Goal: Task Accomplishment & Management: Manage account settings

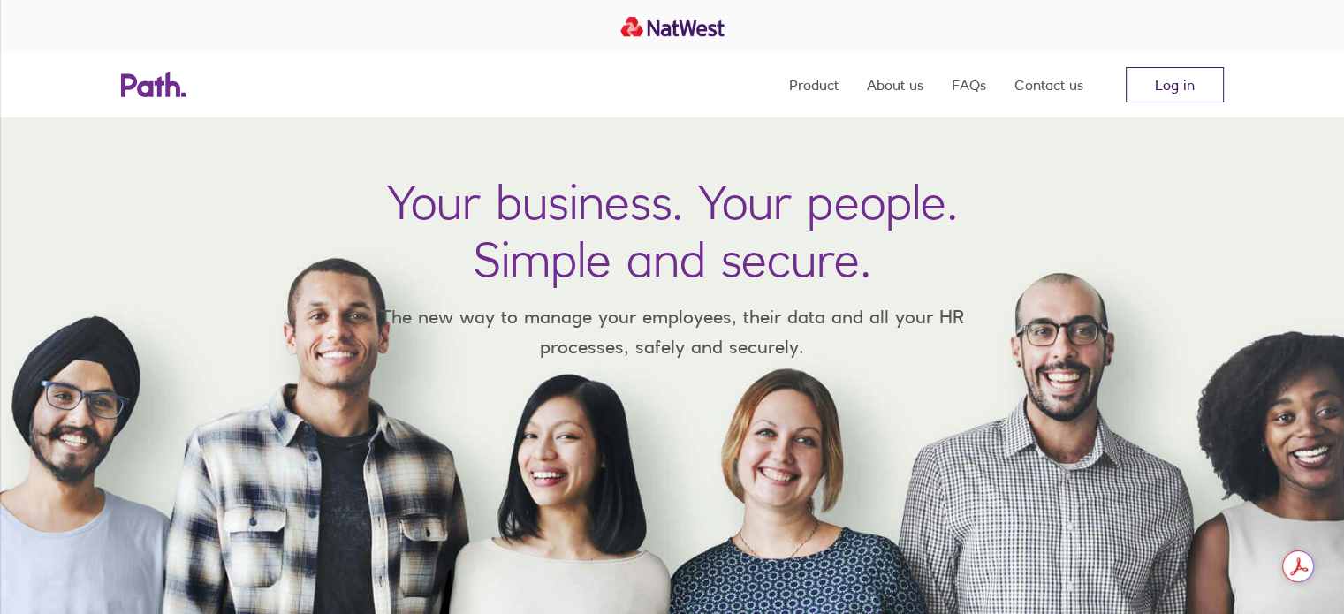
click at [1183, 81] on link "Log in" at bounding box center [1175, 84] width 98 height 35
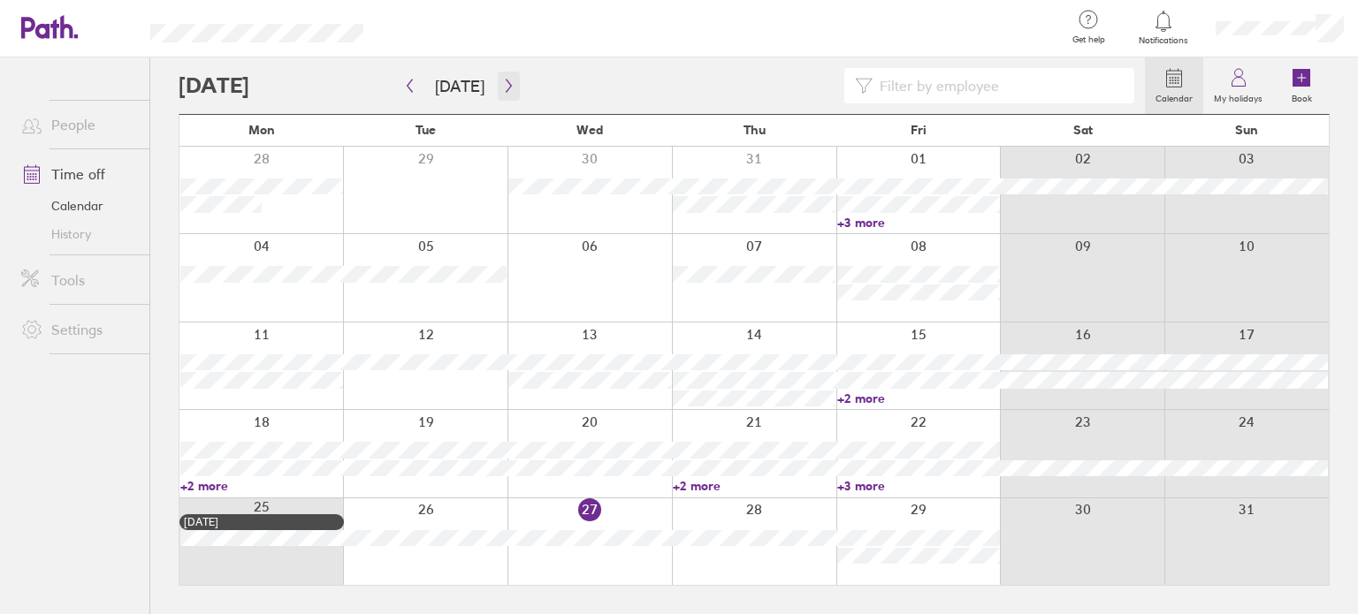
click at [498, 78] on button "button" at bounding box center [509, 86] width 22 height 29
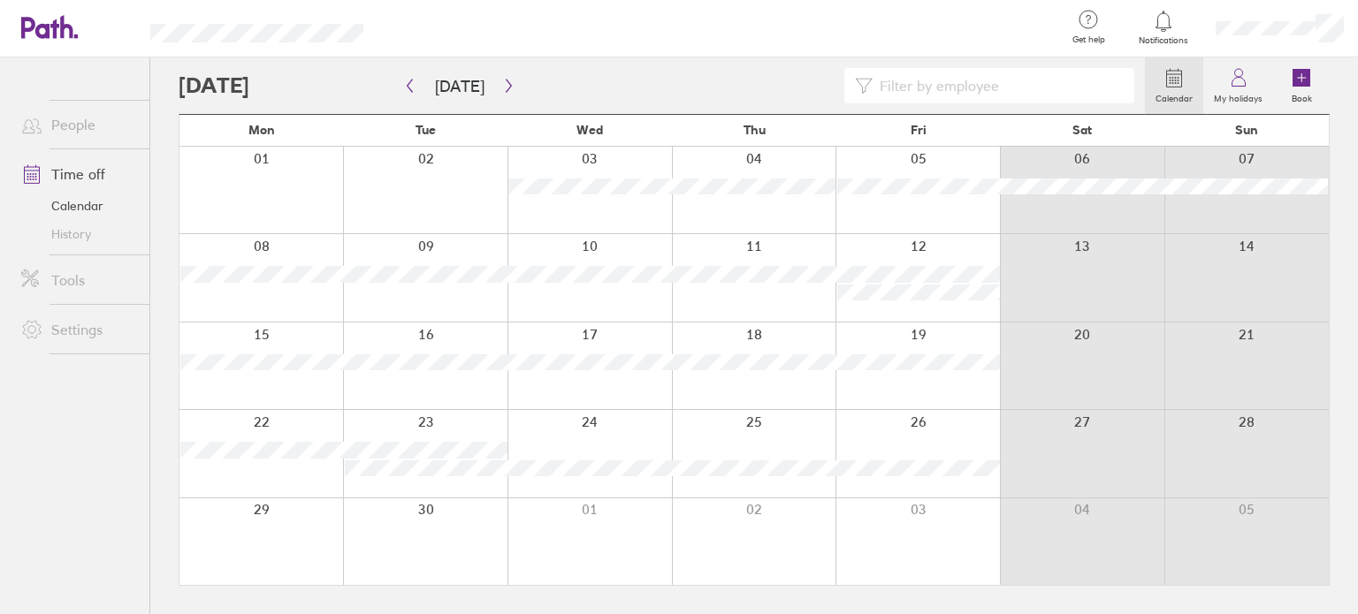
click at [268, 373] on div at bounding box center [261, 366] width 164 height 87
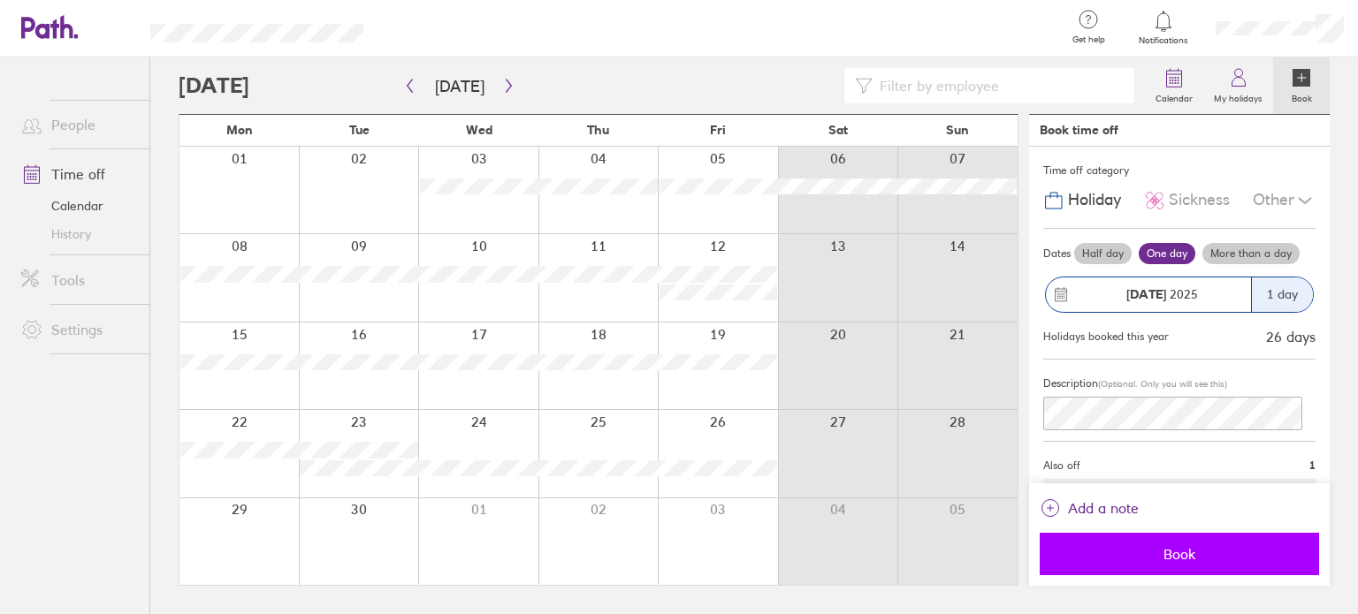
click at [1178, 540] on button "Book" at bounding box center [1178, 554] width 279 height 42
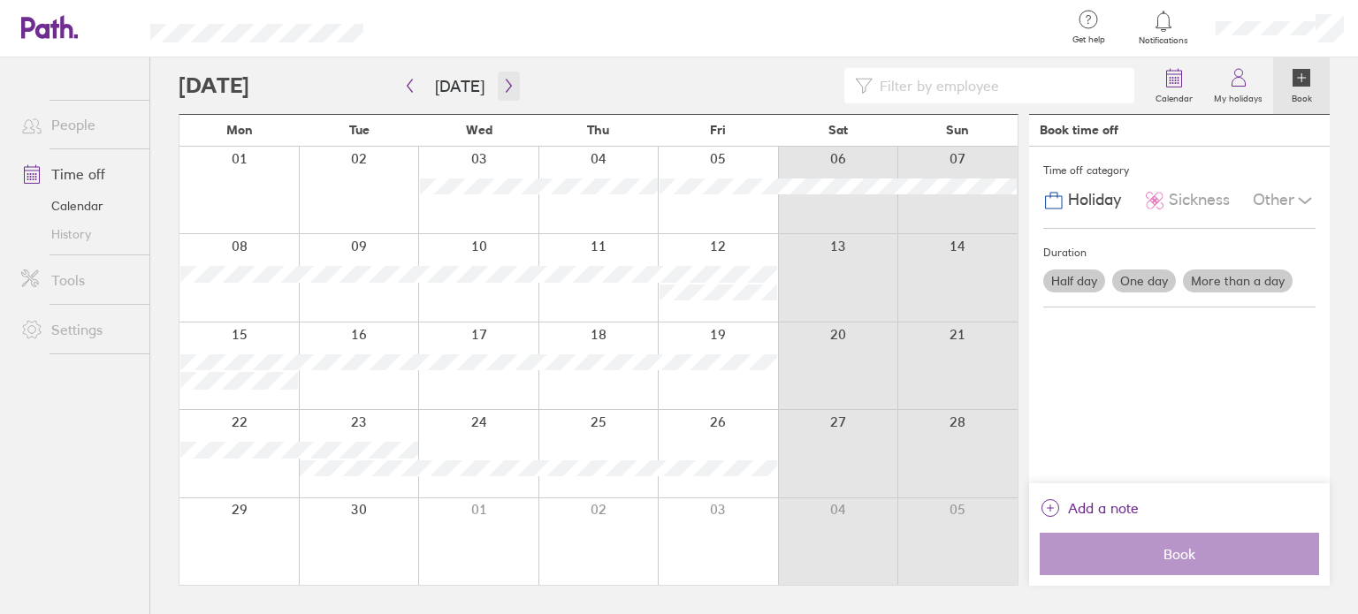
click at [506, 82] on icon "button" at bounding box center [508, 86] width 13 height 14
click at [506, 84] on icon "button" at bounding box center [508, 86] width 13 height 14
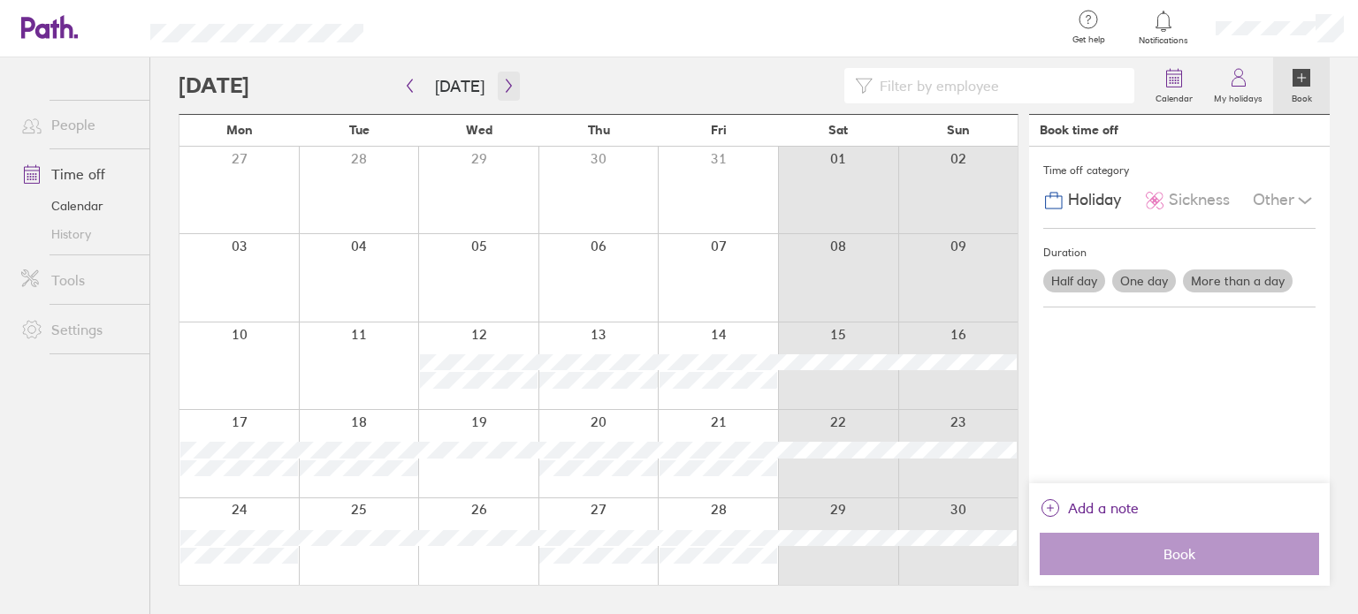
click at [506, 83] on icon "button" at bounding box center [508, 86] width 13 height 14
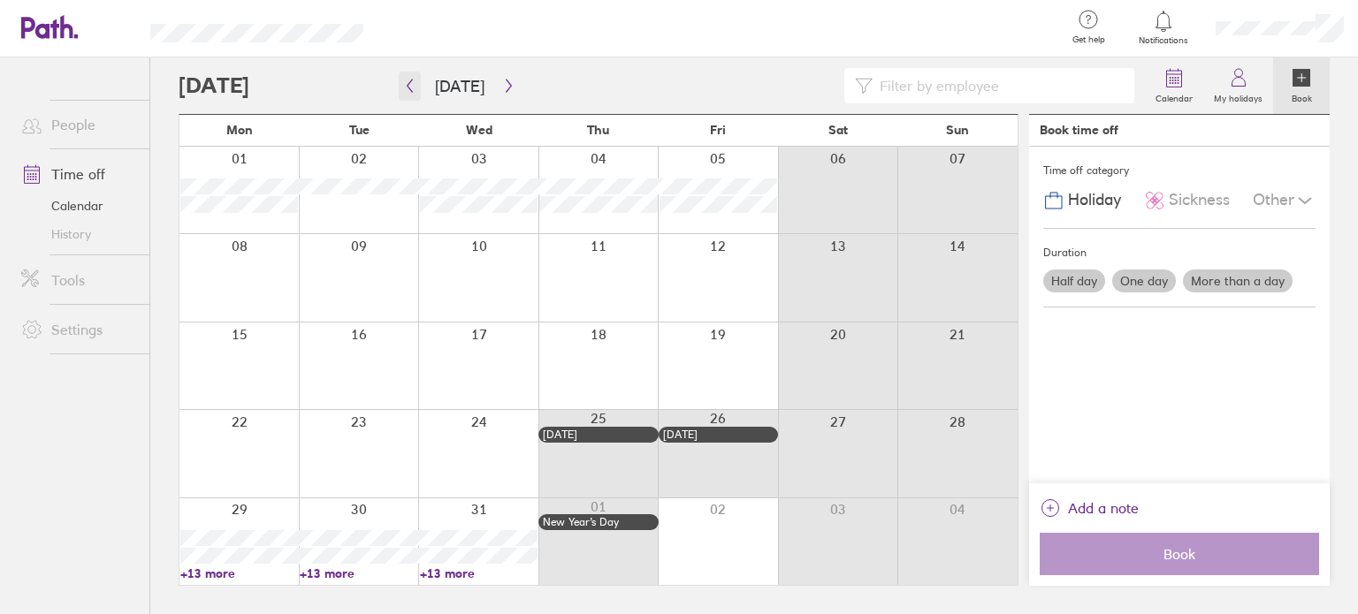
click at [410, 81] on icon "button" at bounding box center [409, 86] width 5 height 13
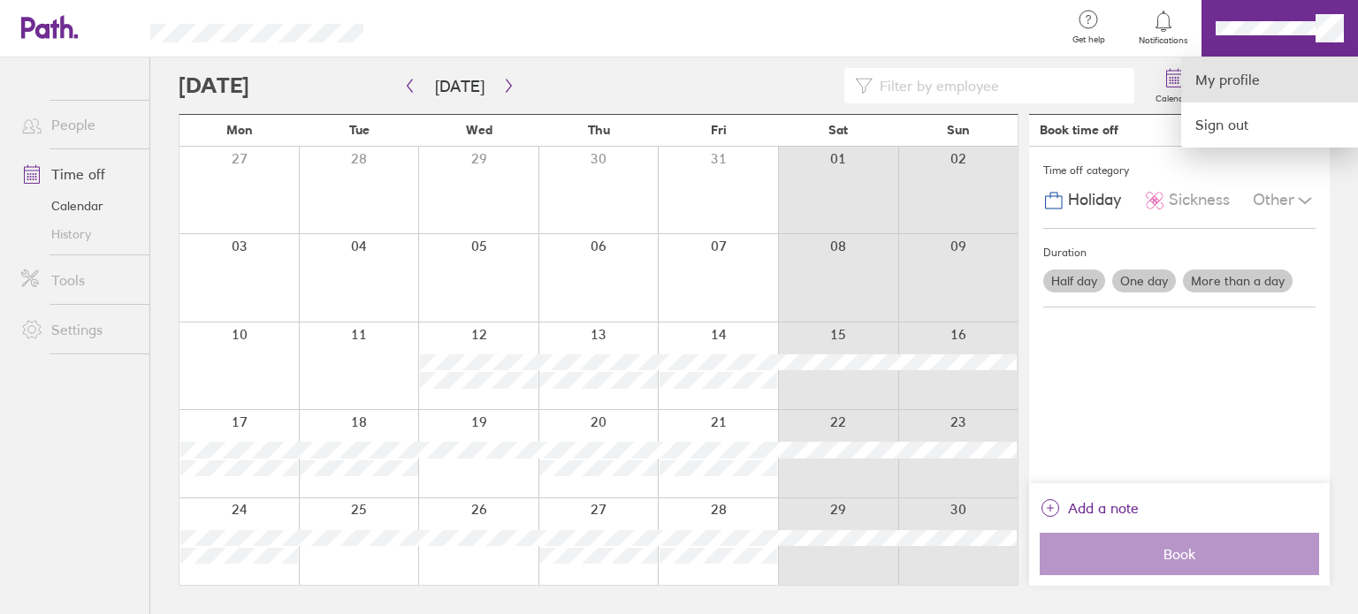
click at [1244, 95] on link "My profile" at bounding box center [1269, 79] width 177 height 45
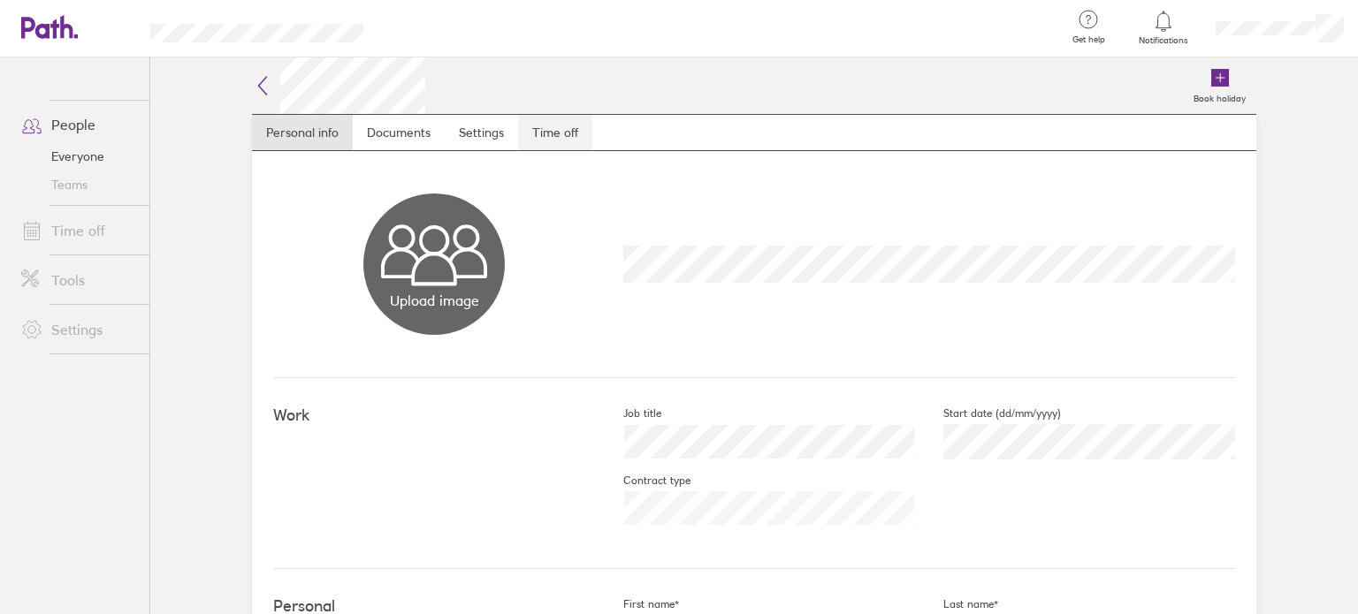
click at [555, 130] on link "Time off" at bounding box center [555, 132] width 74 height 35
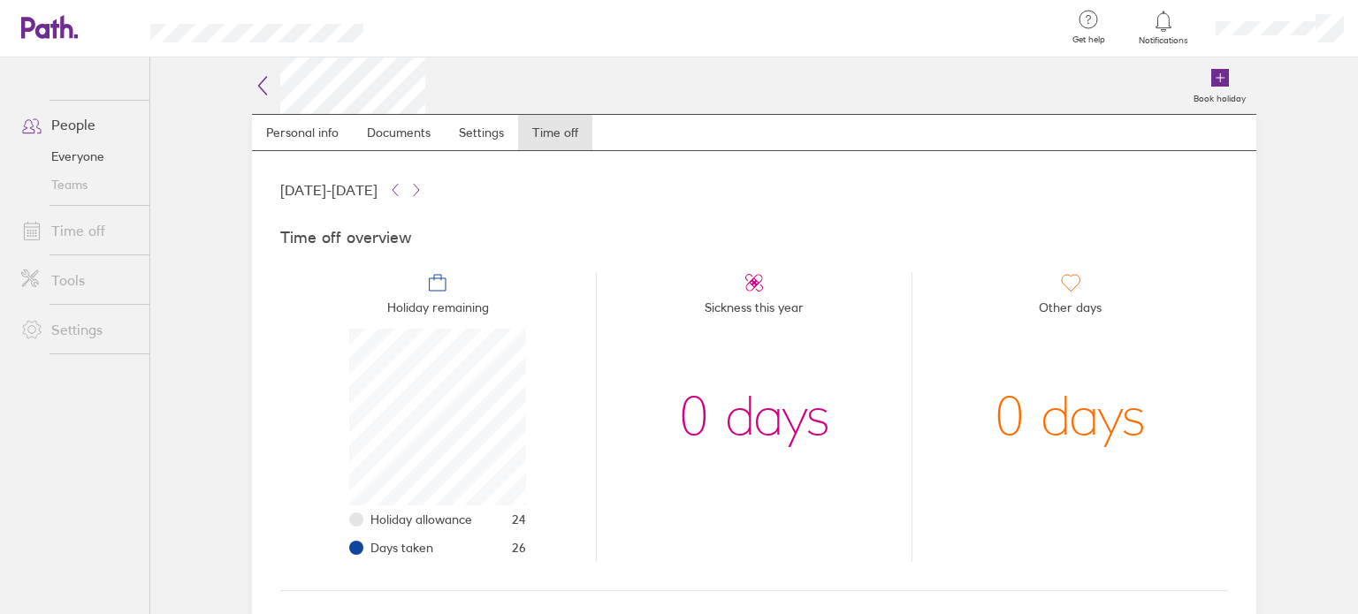
scroll to position [177, 177]
click at [262, 88] on icon at bounding box center [262, 85] width 21 height 21
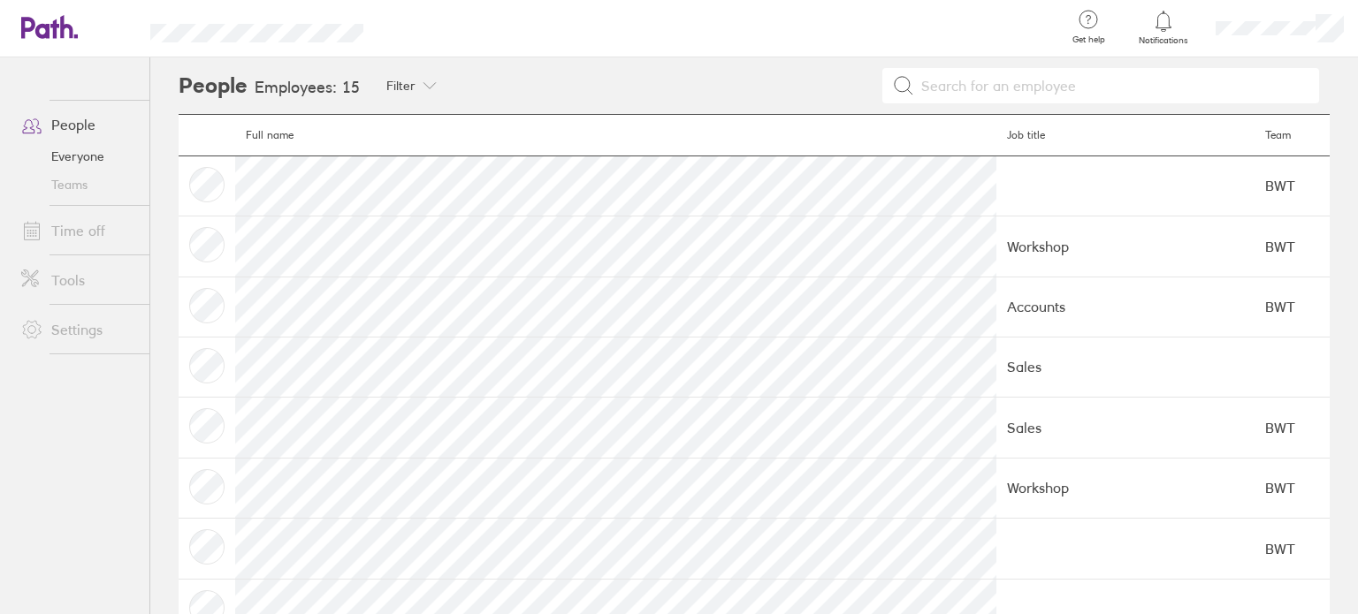
click at [51, 27] on icon at bounding box center [40, 27] width 38 height 21
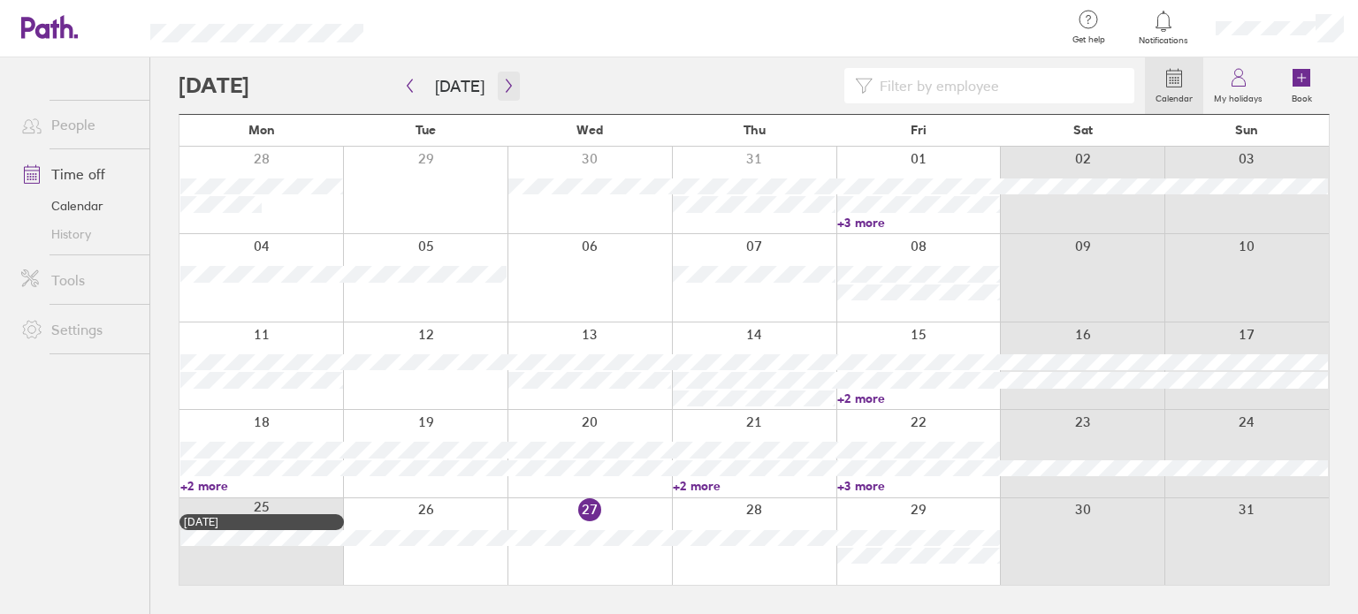
click at [502, 85] on icon "button" at bounding box center [508, 86] width 13 height 14
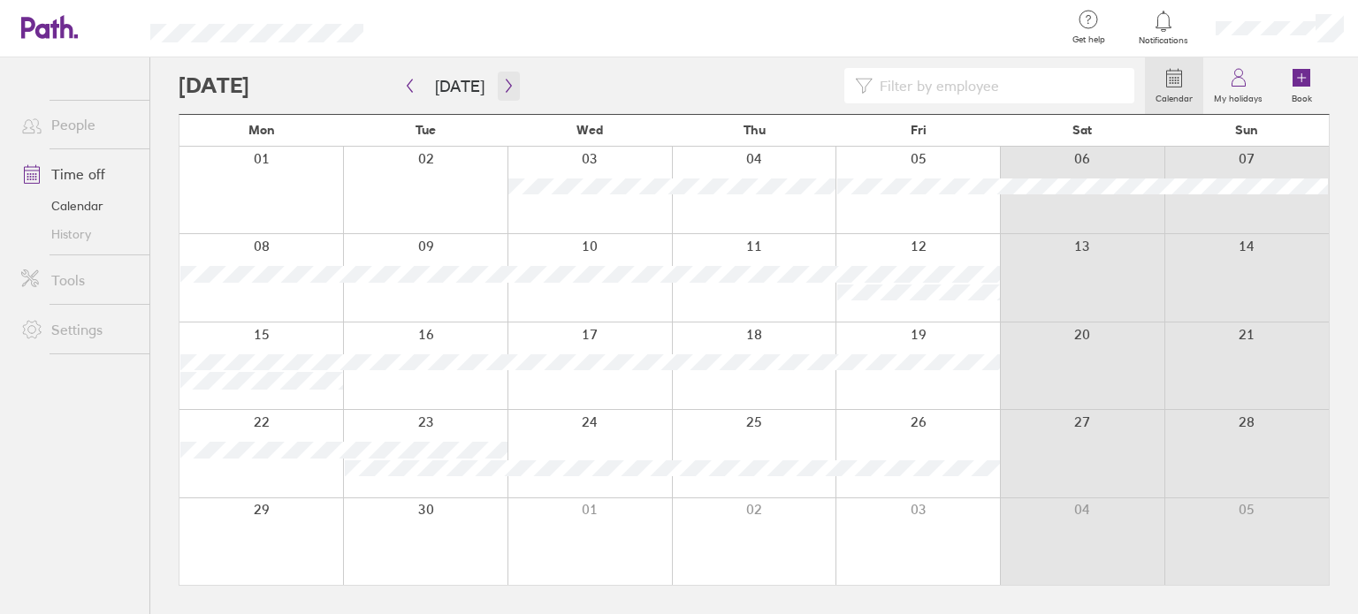
click at [506, 91] on icon "button" at bounding box center [508, 86] width 5 height 13
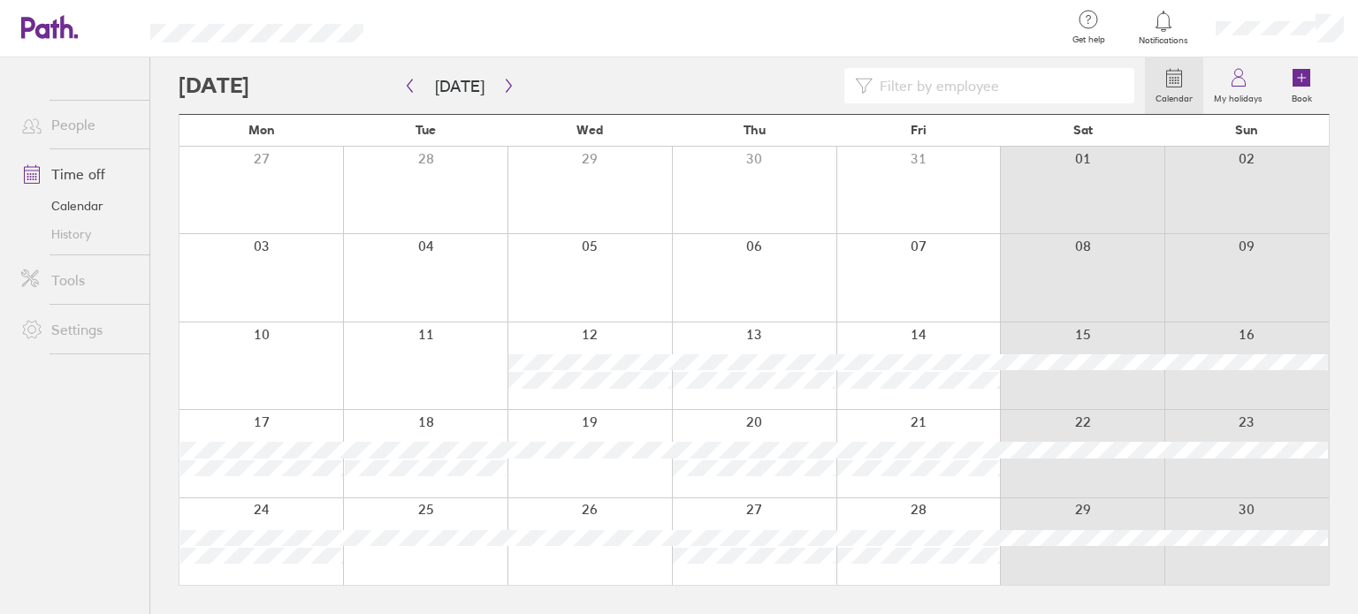
click at [609, 395] on div at bounding box center [589, 366] width 164 height 87
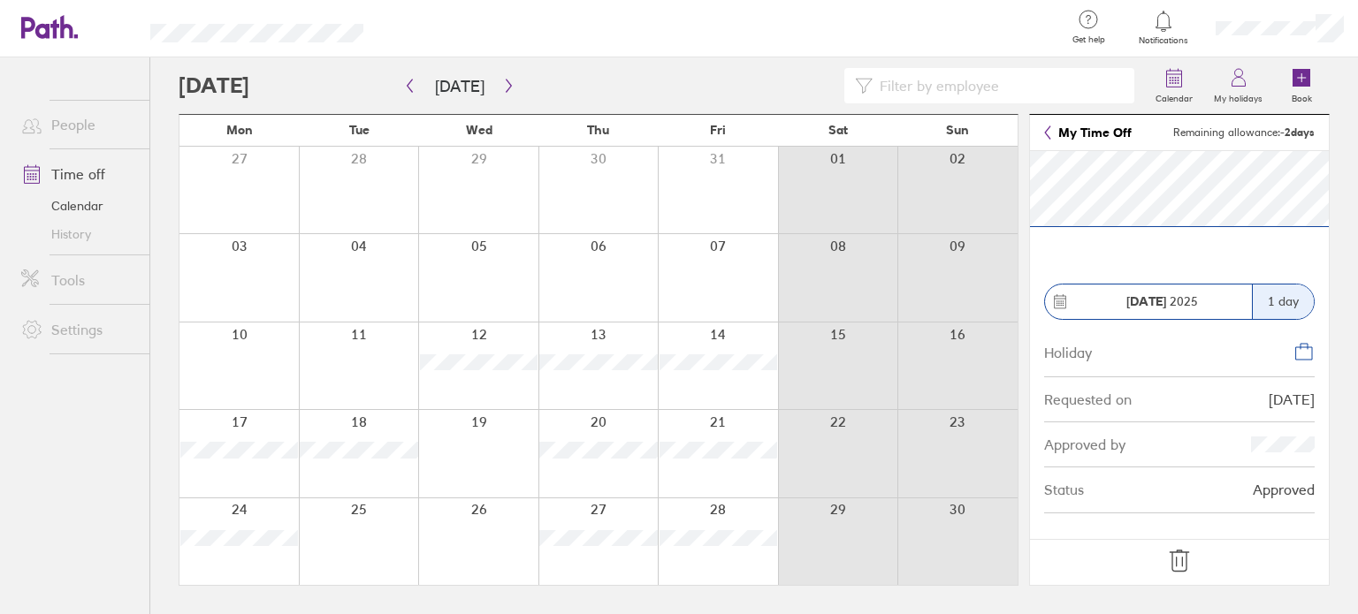
click at [1182, 558] on icon at bounding box center [1178, 561] width 19 height 21
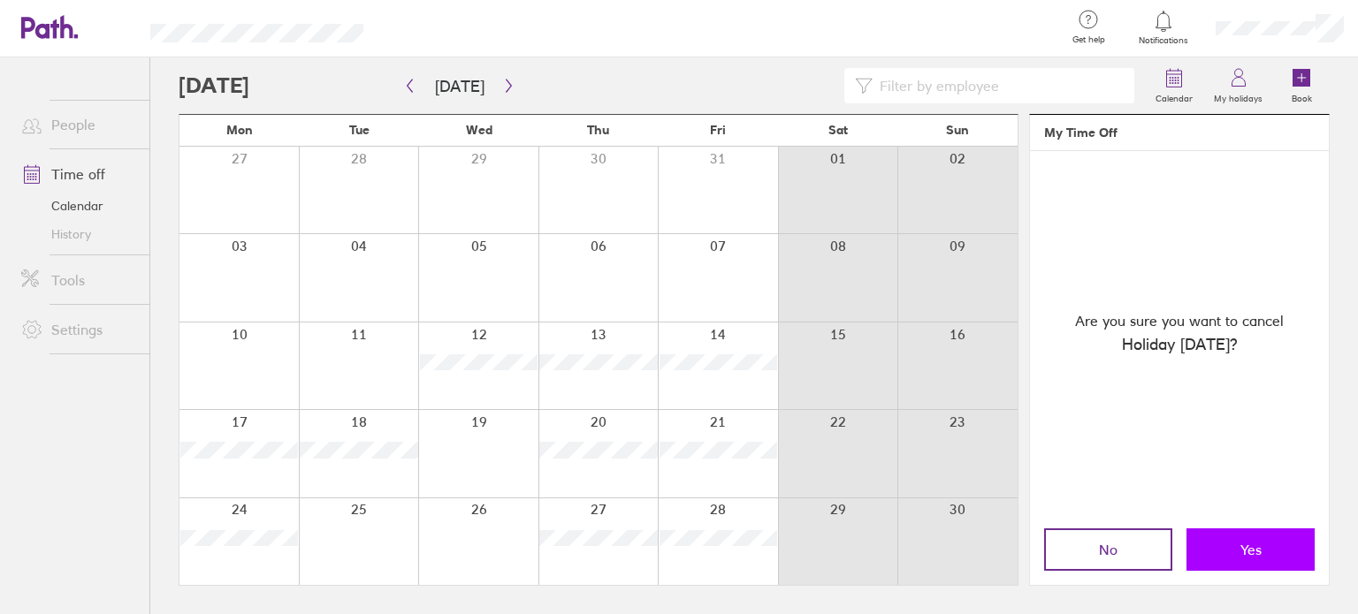
click at [1245, 561] on button "Yes" at bounding box center [1250, 550] width 128 height 42
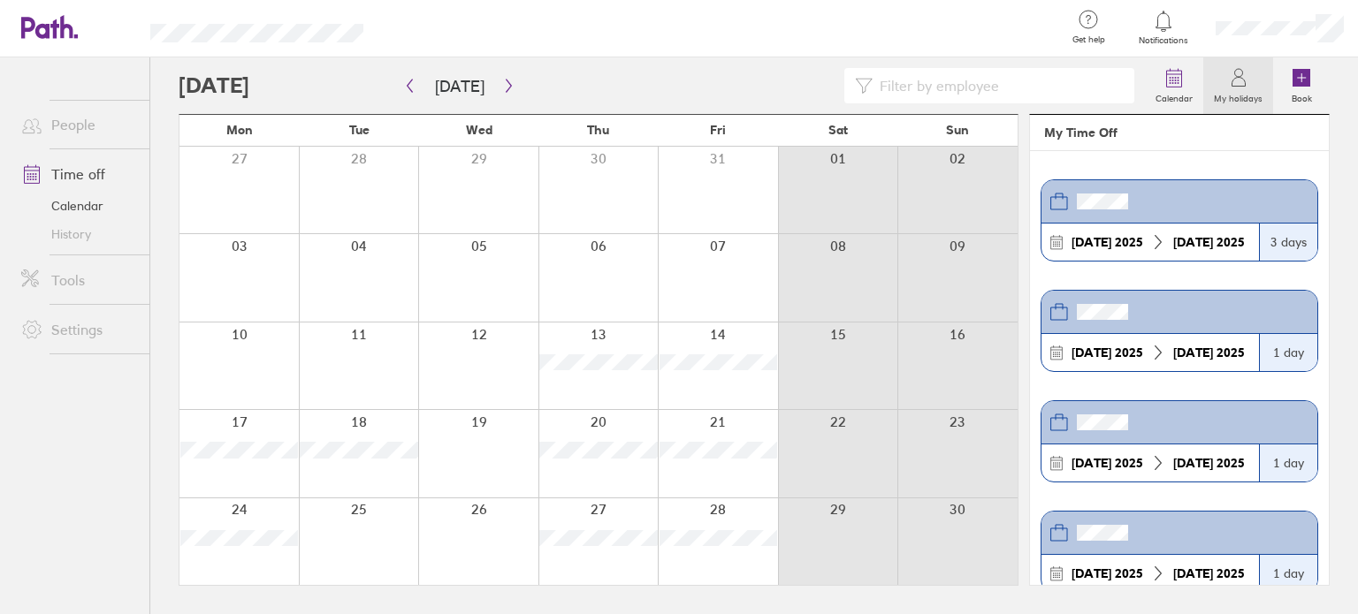
click at [605, 377] on div at bounding box center [598, 366] width 120 height 87
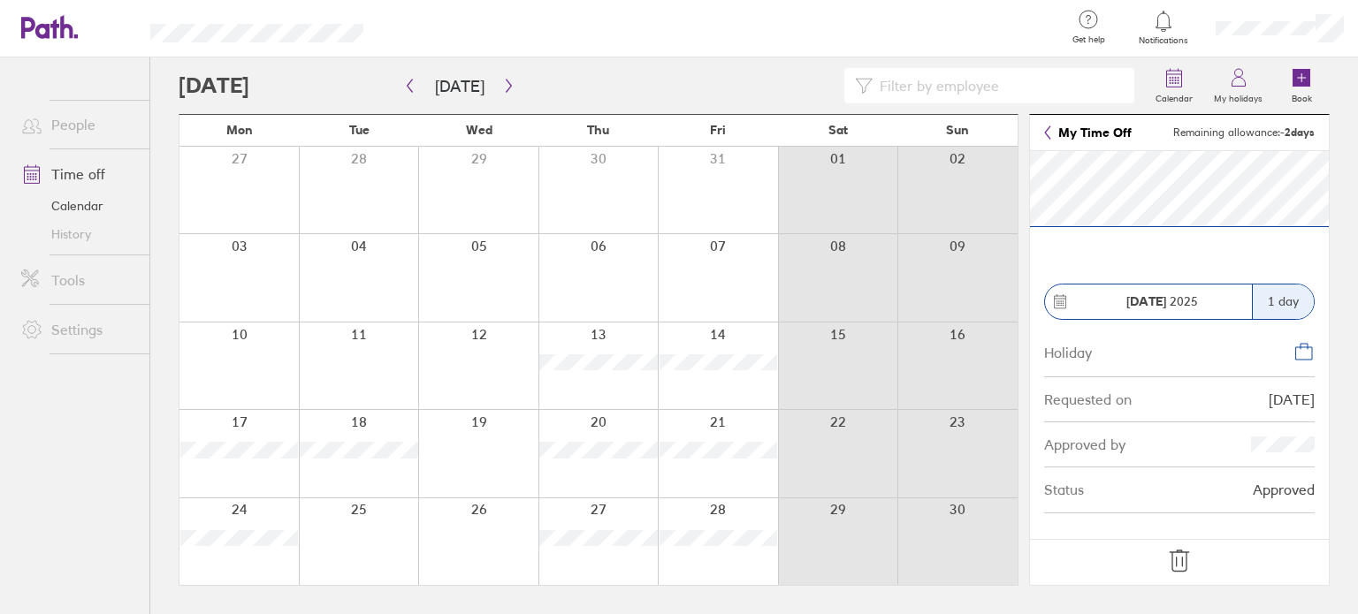
click at [1168, 561] on icon at bounding box center [1179, 561] width 28 height 28
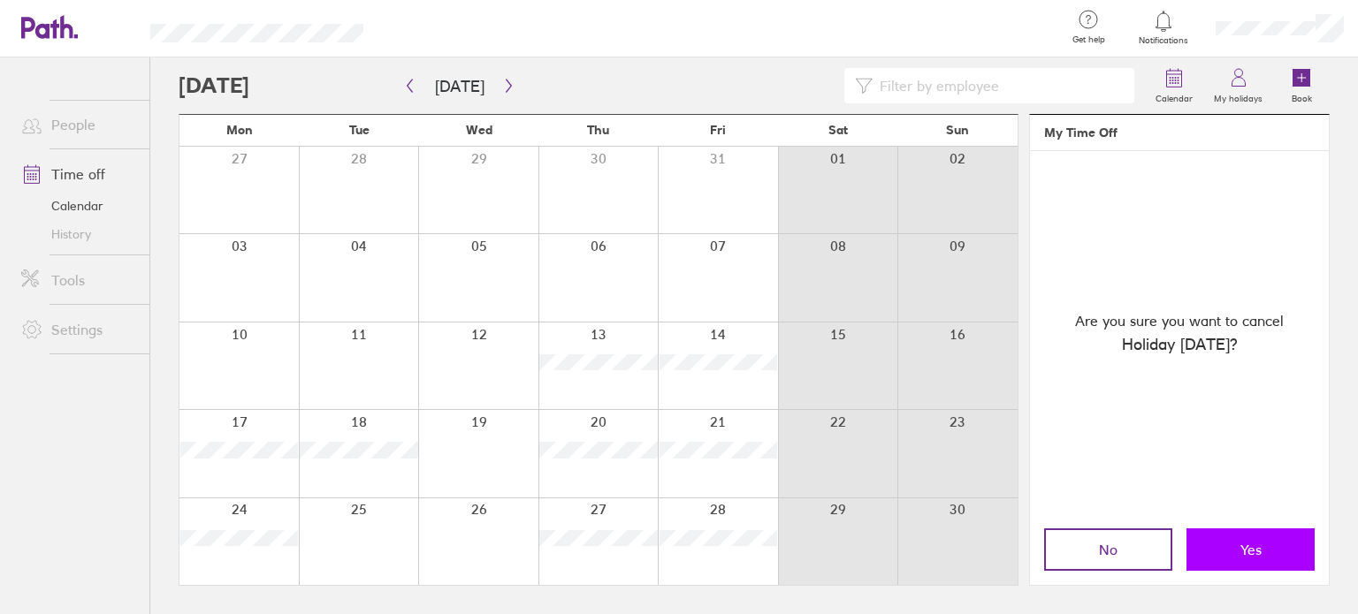
click at [1237, 560] on button "Yes" at bounding box center [1250, 550] width 128 height 42
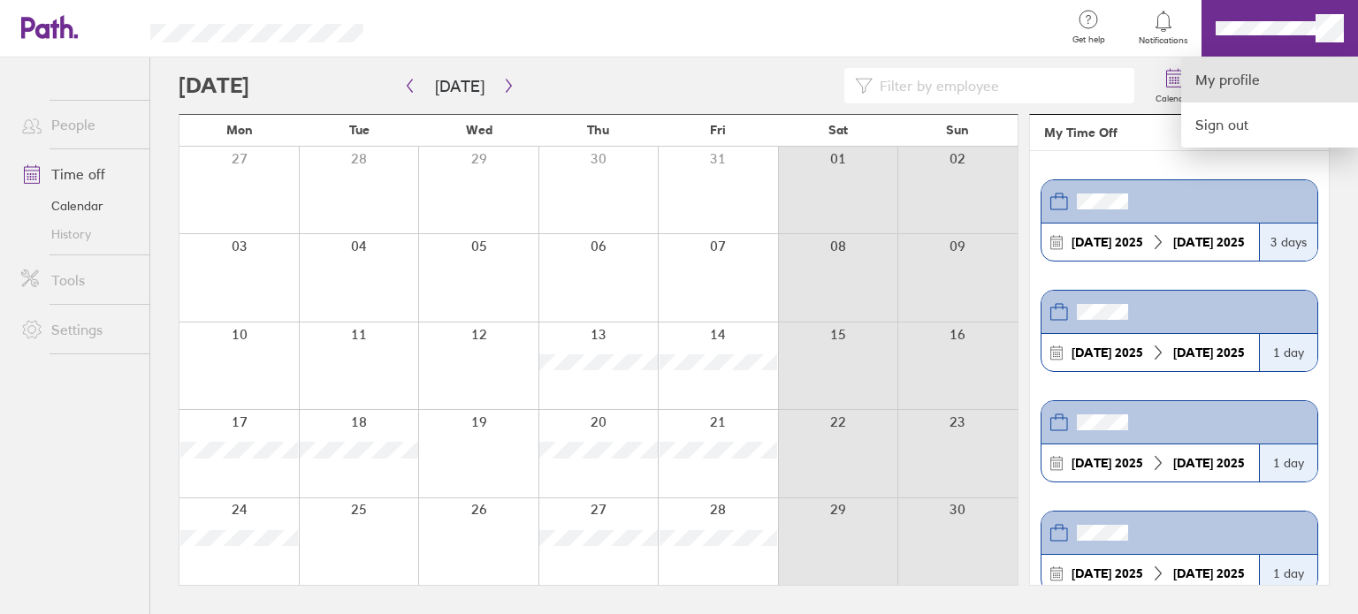
click at [1209, 79] on link "My profile" at bounding box center [1269, 79] width 177 height 45
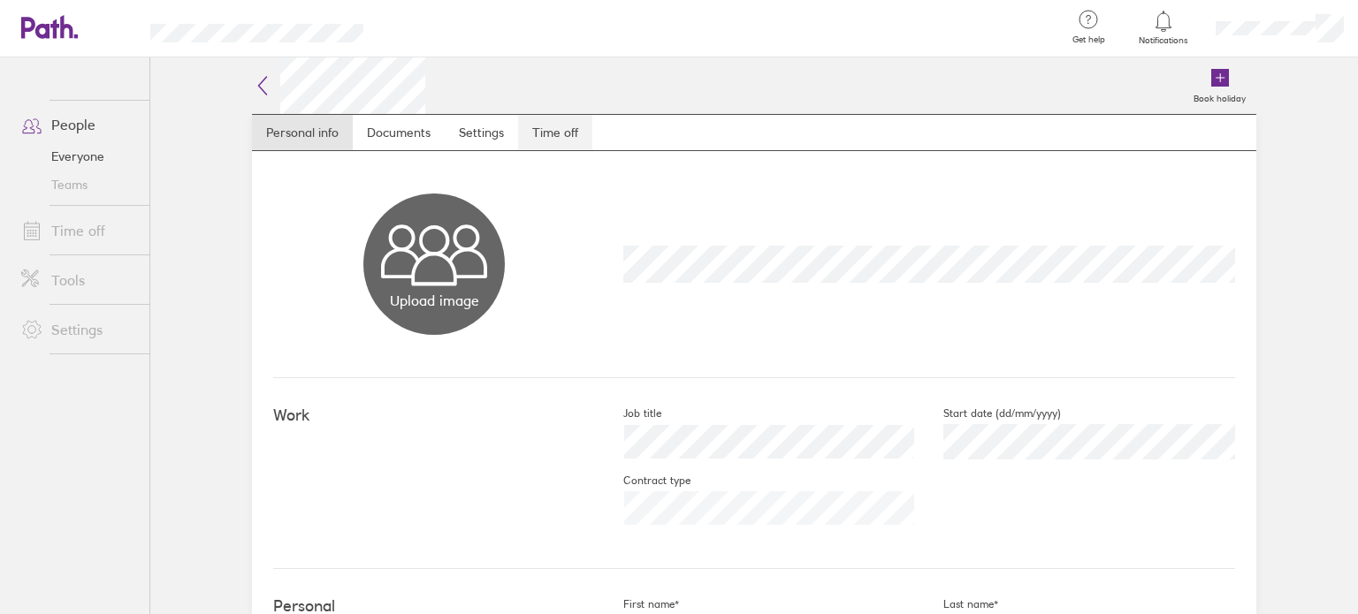
click at [535, 133] on link "Time off" at bounding box center [555, 132] width 74 height 35
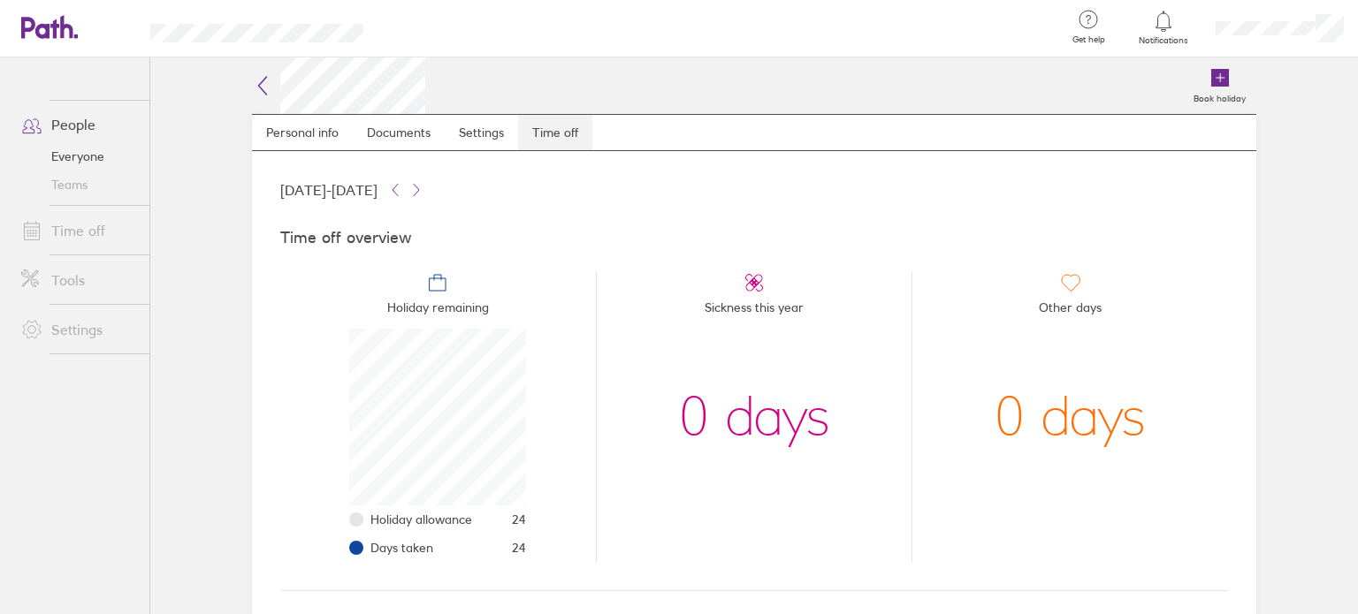
scroll to position [177, 177]
click at [57, 35] on icon at bounding box center [40, 27] width 38 height 21
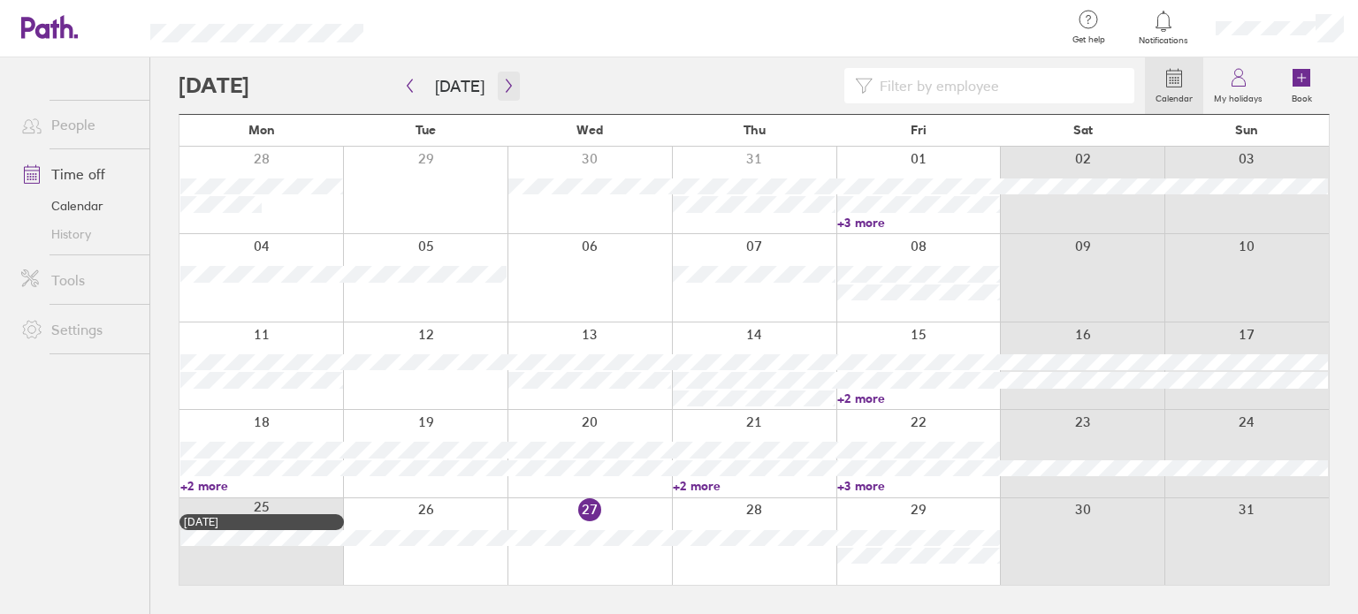
click at [502, 86] on icon "button" at bounding box center [508, 86] width 13 height 14
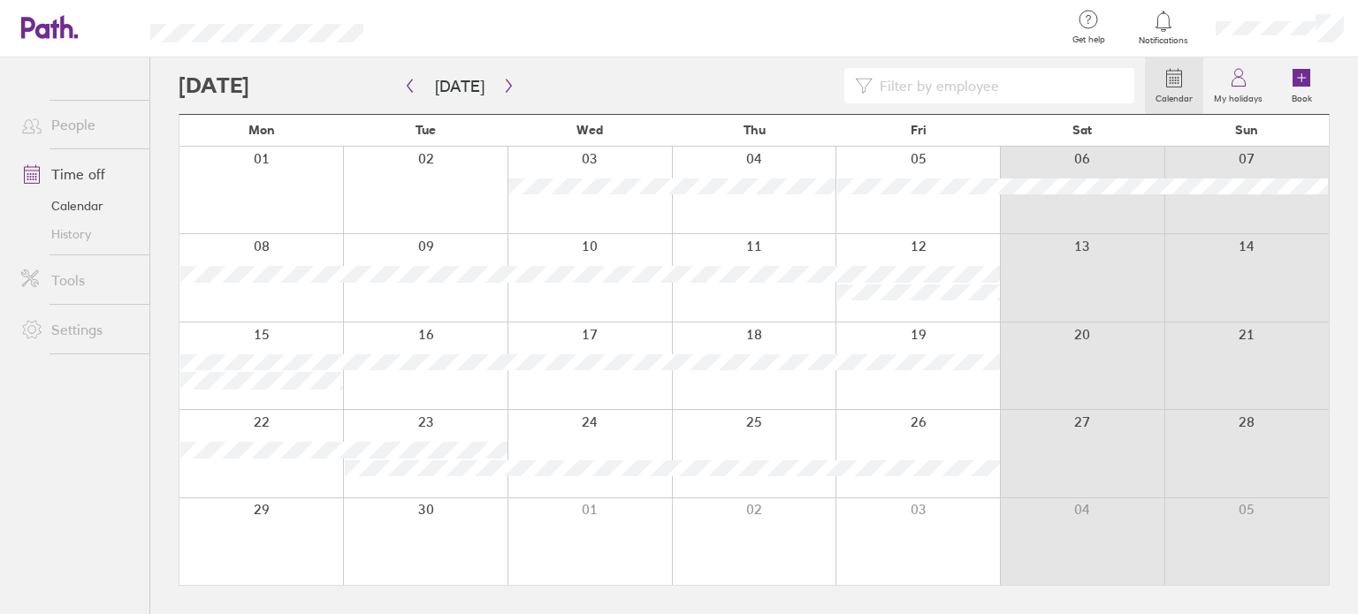
click at [900, 308] on div at bounding box center [917, 277] width 164 height 87
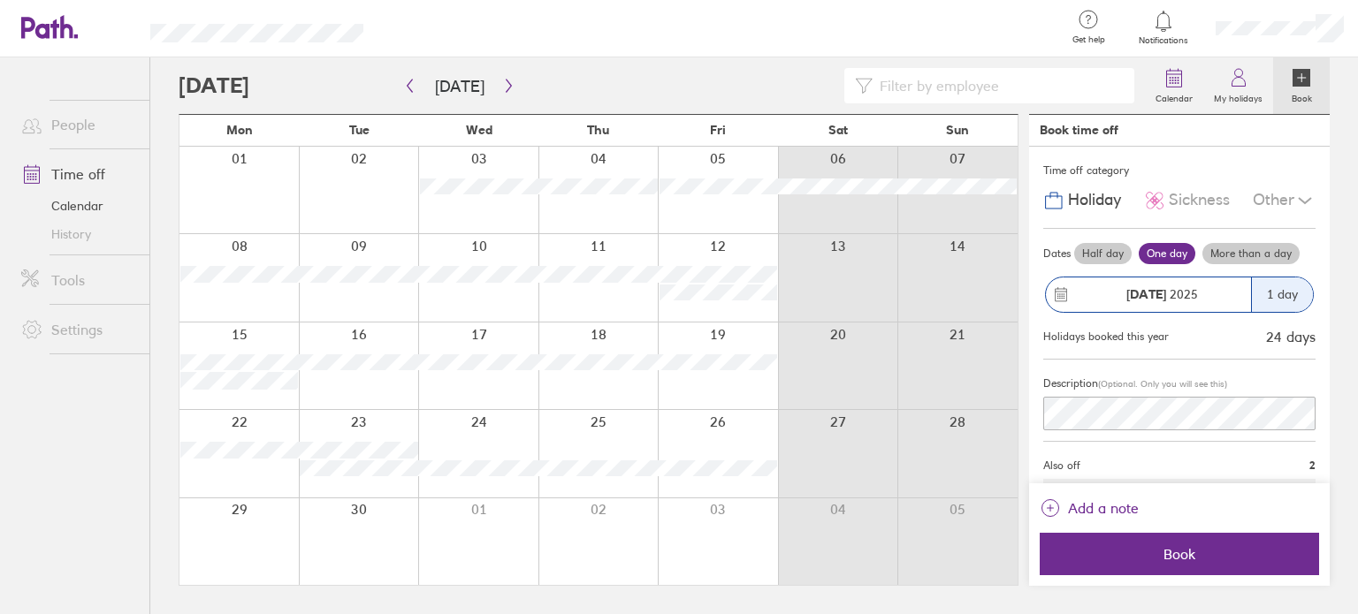
click at [1095, 290] on div "[DATE]" at bounding box center [1161, 294] width 179 height 14
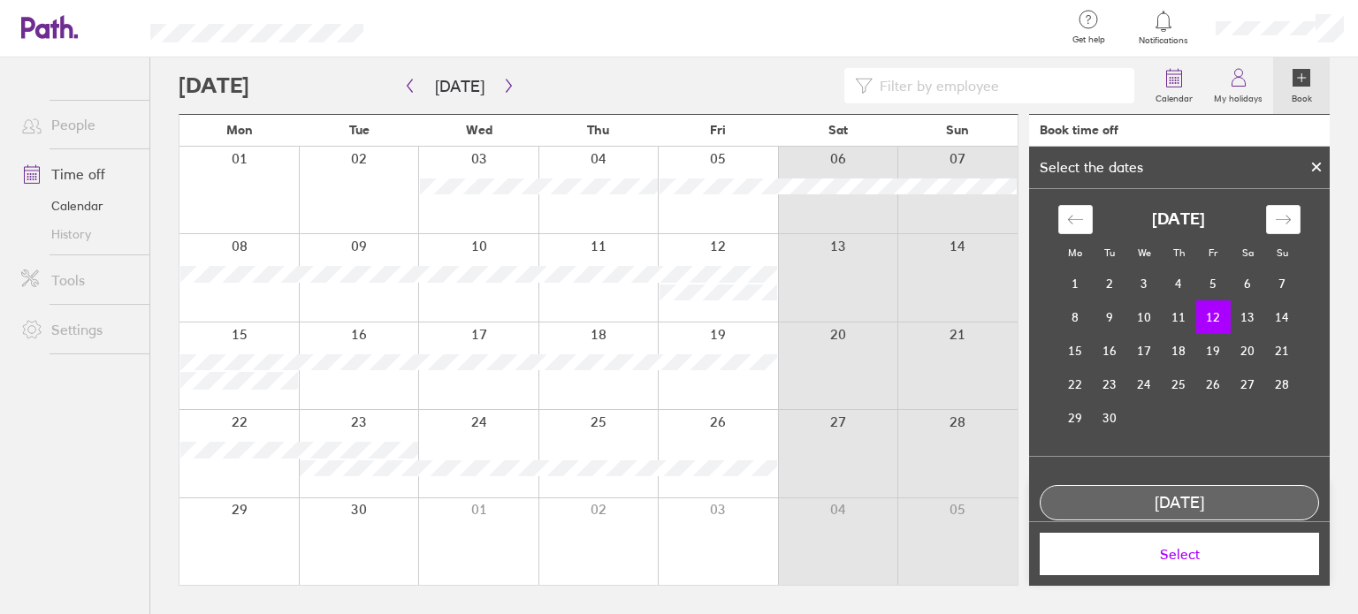
click at [1209, 308] on td "12" at bounding box center [1213, 317] width 34 height 34
click at [1157, 546] on span "Select" at bounding box center [1179, 554] width 255 height 16
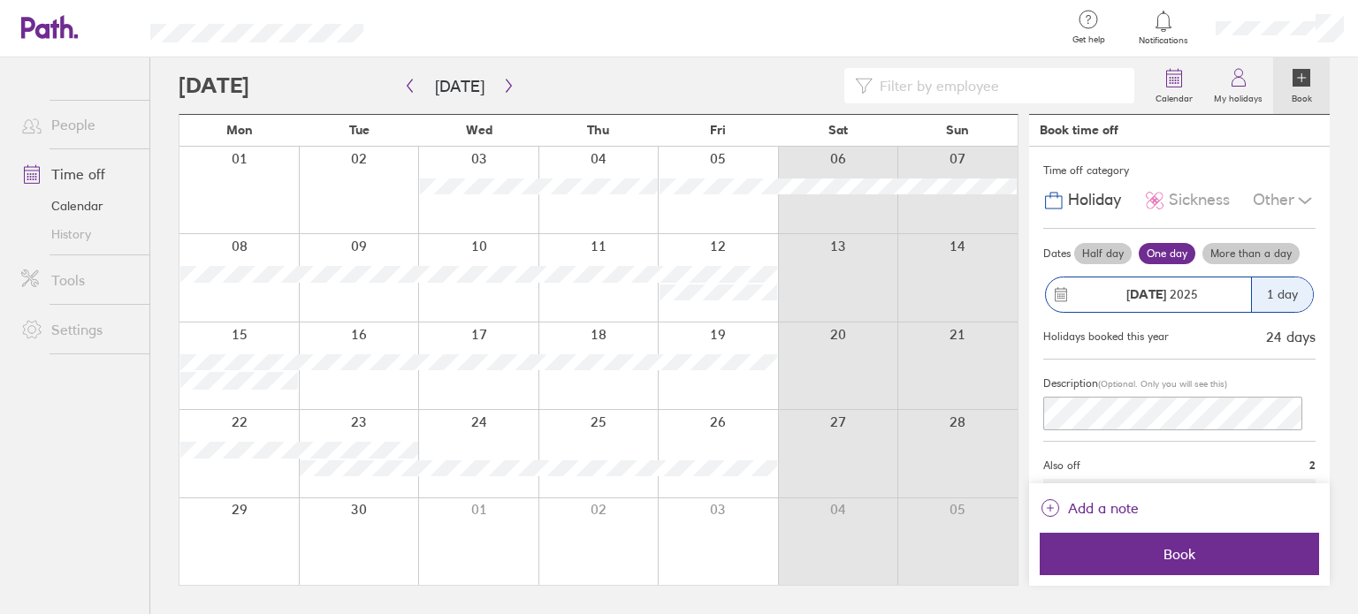
click at [1107, 243] on label "Half day" at bounding box center [1102, 253] width 57 height 21
click at [0, 0] on input "Half day" at bounding box center [0, 0] width 0 height 0
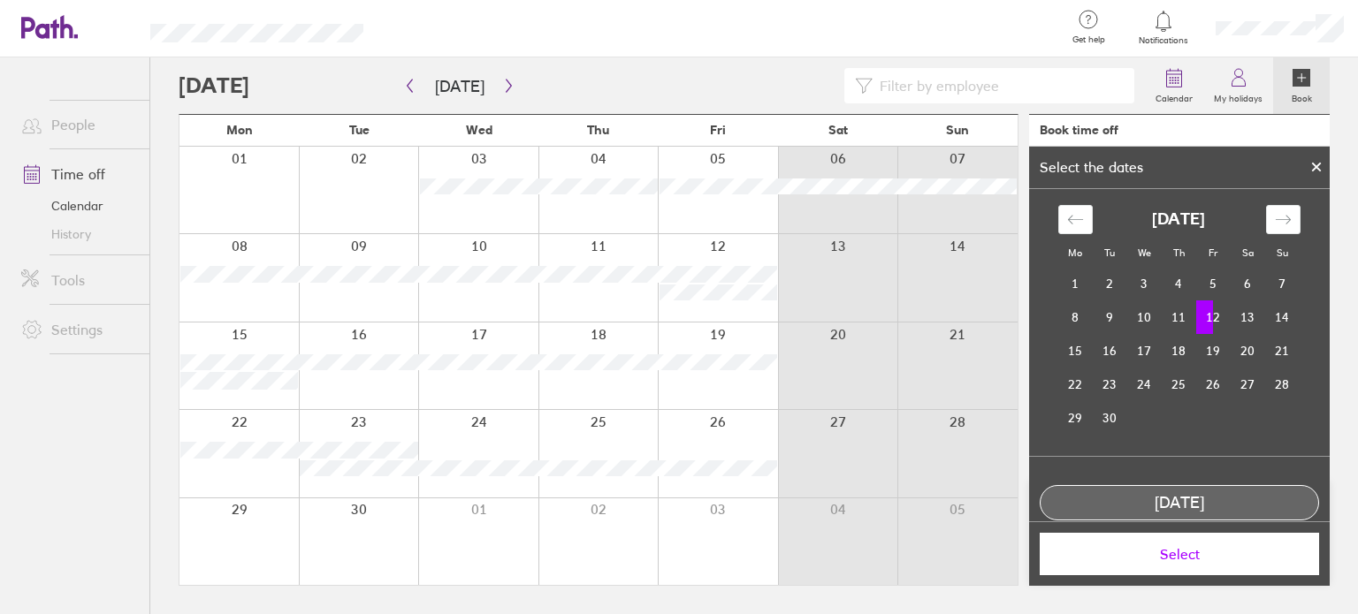
click at [1157, 546] on span "Select" at bounding box center [1179, 554] width 255 height 16
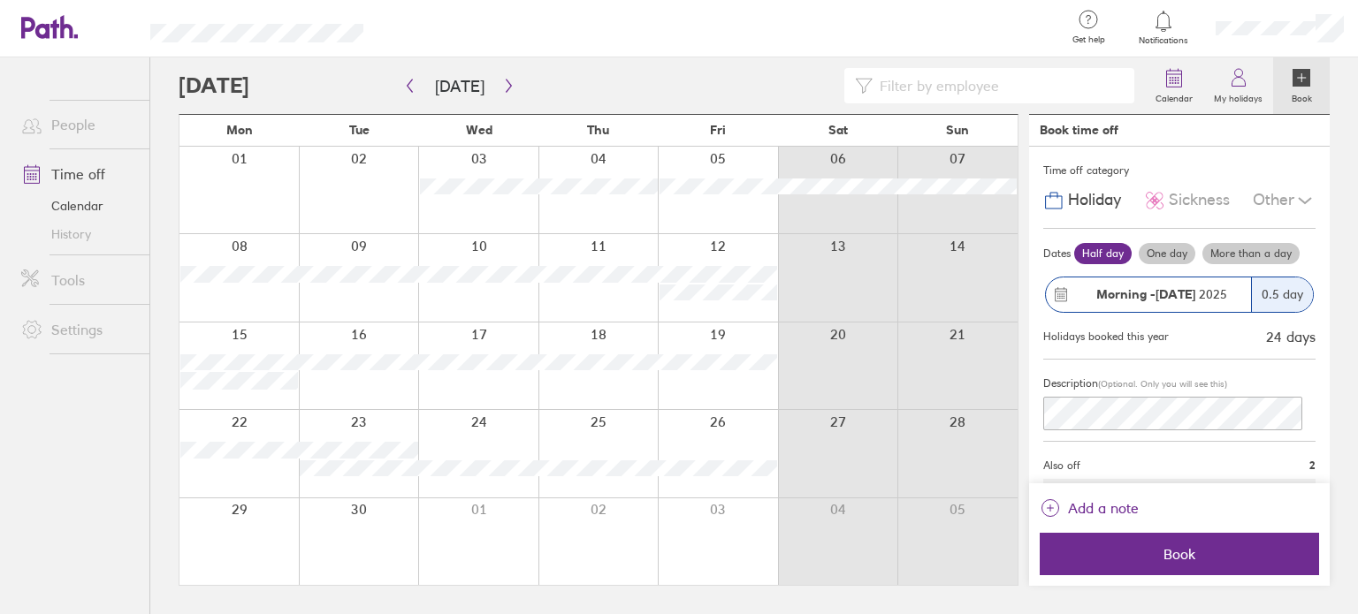
click at [1168, 294] on strong "[DATE]" at bounding box center [1175, 294] width 40 height 16
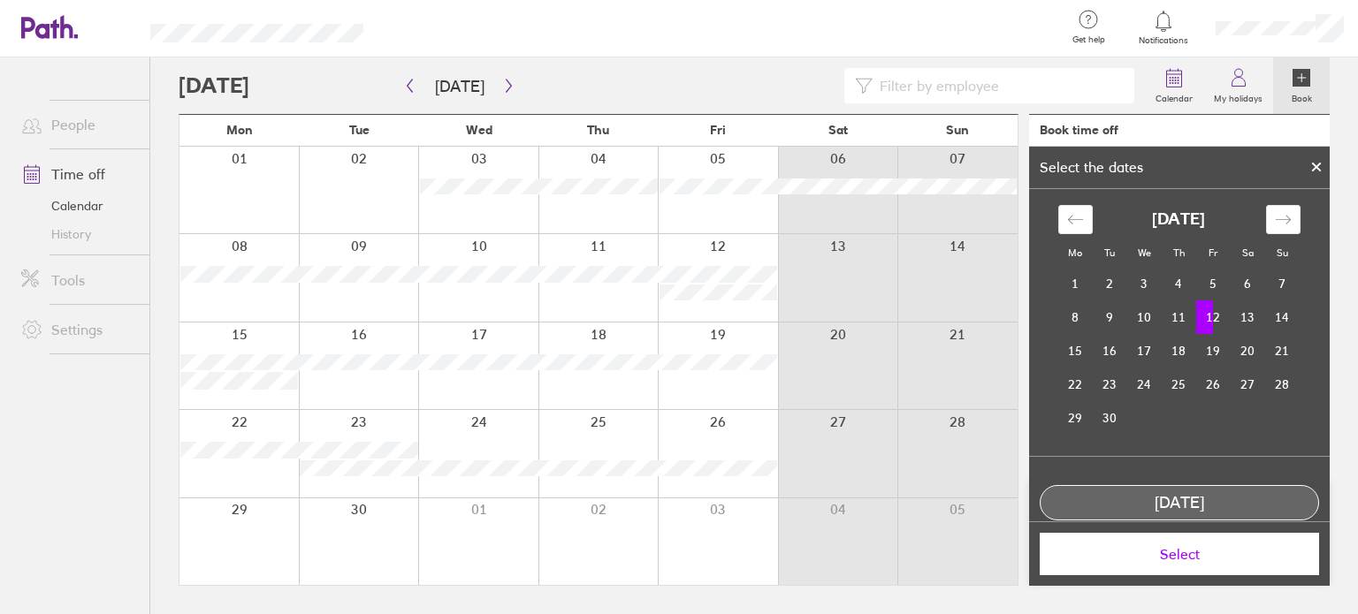
click at [1212, 314] on td "12" at bounding box center [1213, 317] width 34 height 34
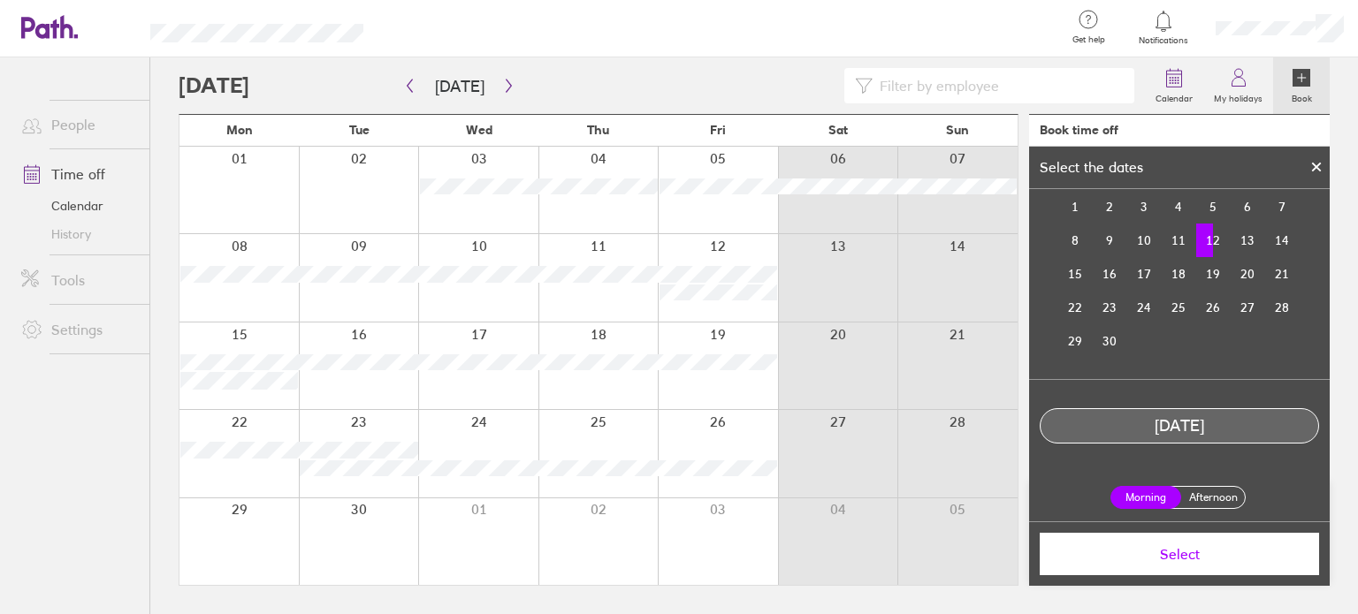
click at [1184, 495] on label "Afternoon" at bounding box center [1212, 497] width 71 height 21
click at [0, 0] on input "Afternoon" at bounding box center [0, 0] width 0 height 0
click at [1163, 552] on span "Select" at bounding box center [1179, 554] width 255 height 16
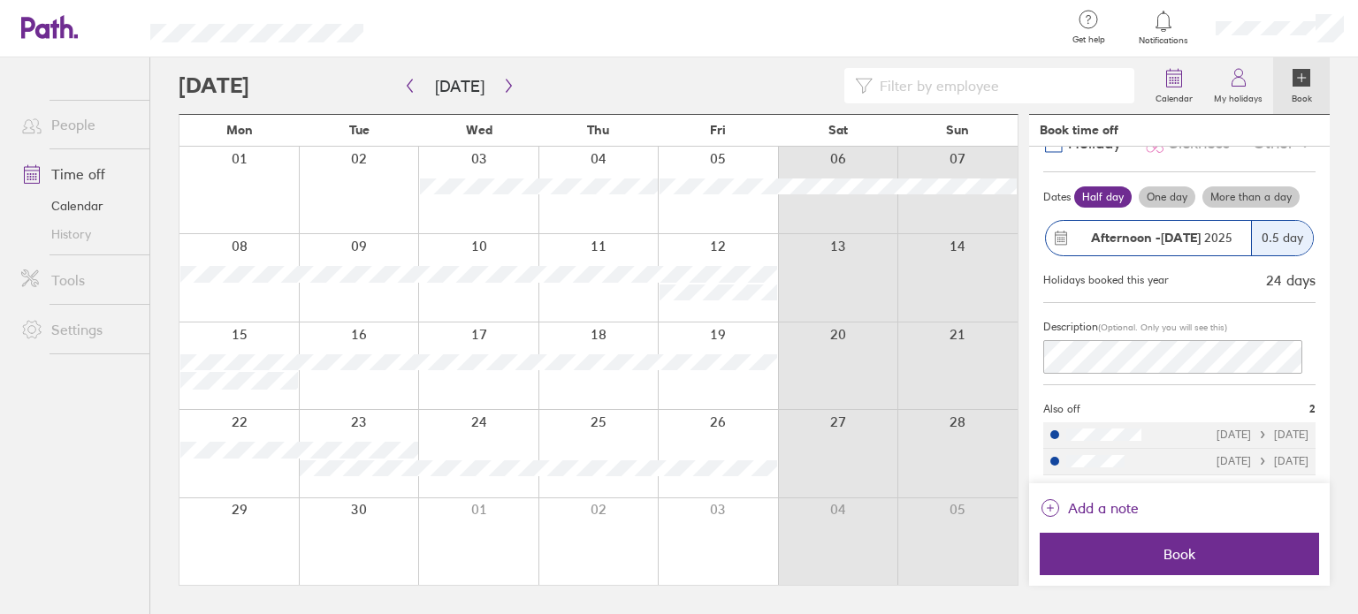
scroll to position [0, 0]
